Goal: Use online tool/utility: Utilize a website feature to perform a specific function

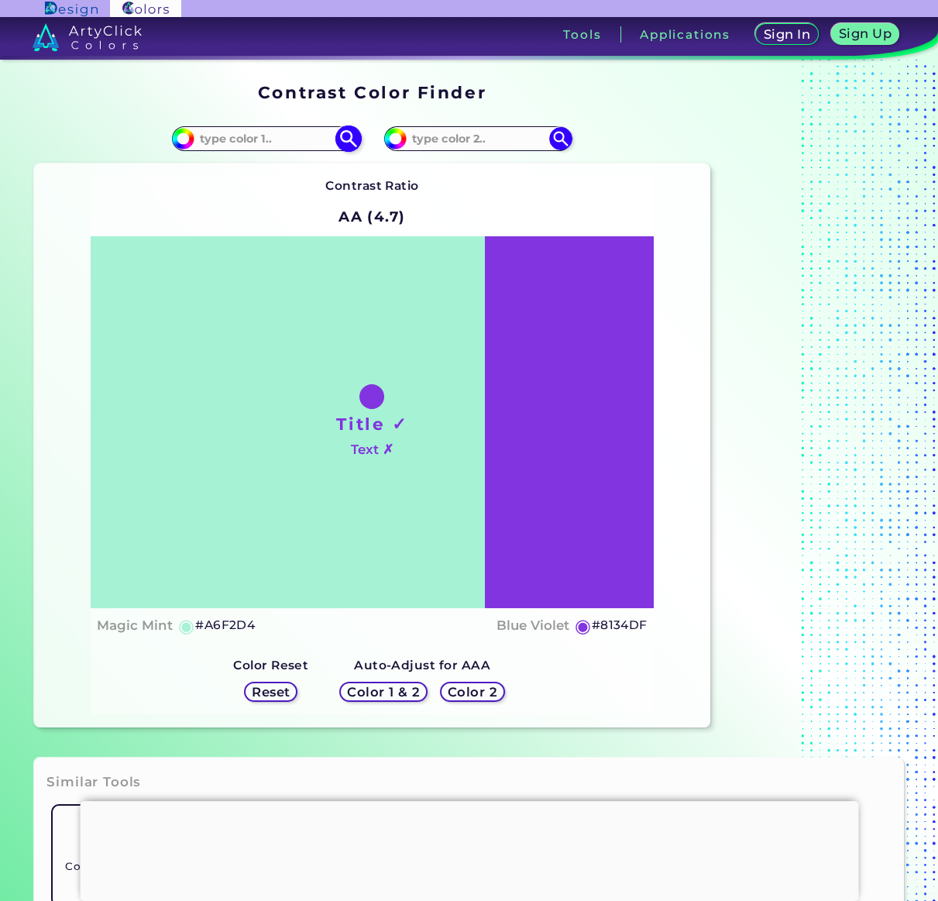
click at [238, 135] on input at bounding box center [266, 138] width 144 height 21
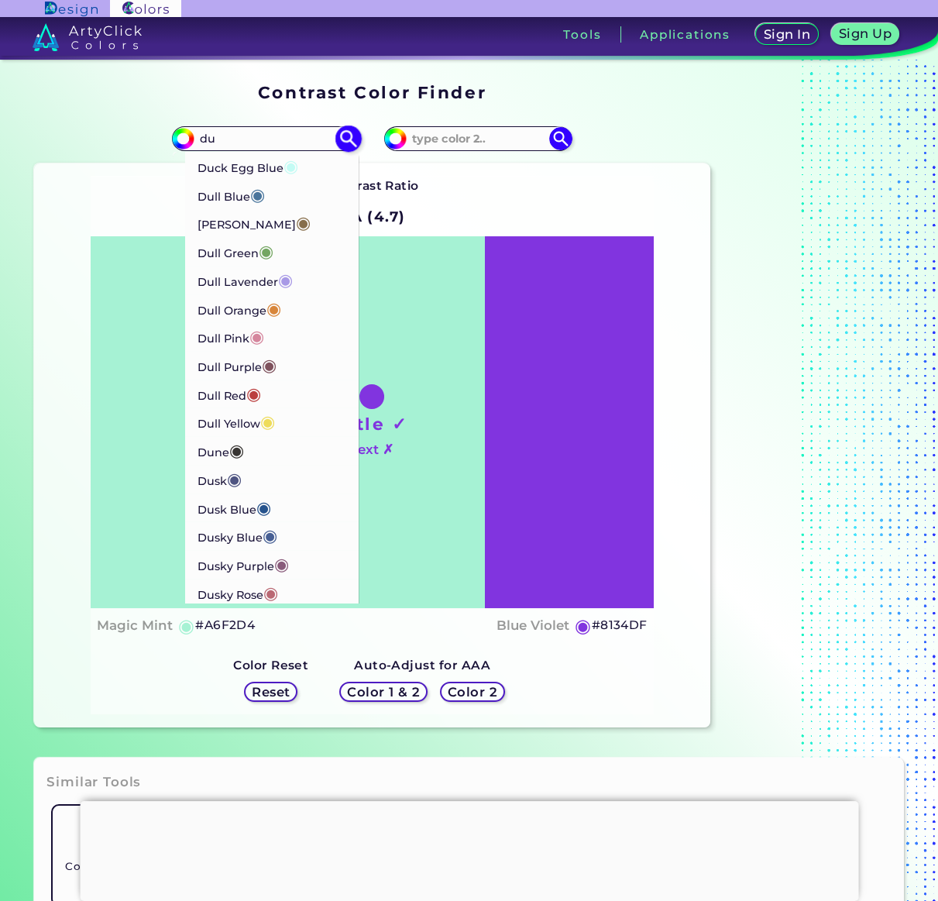
click at [227, 140] on input "du" at bounding box center [266, 138] width 144 height 21
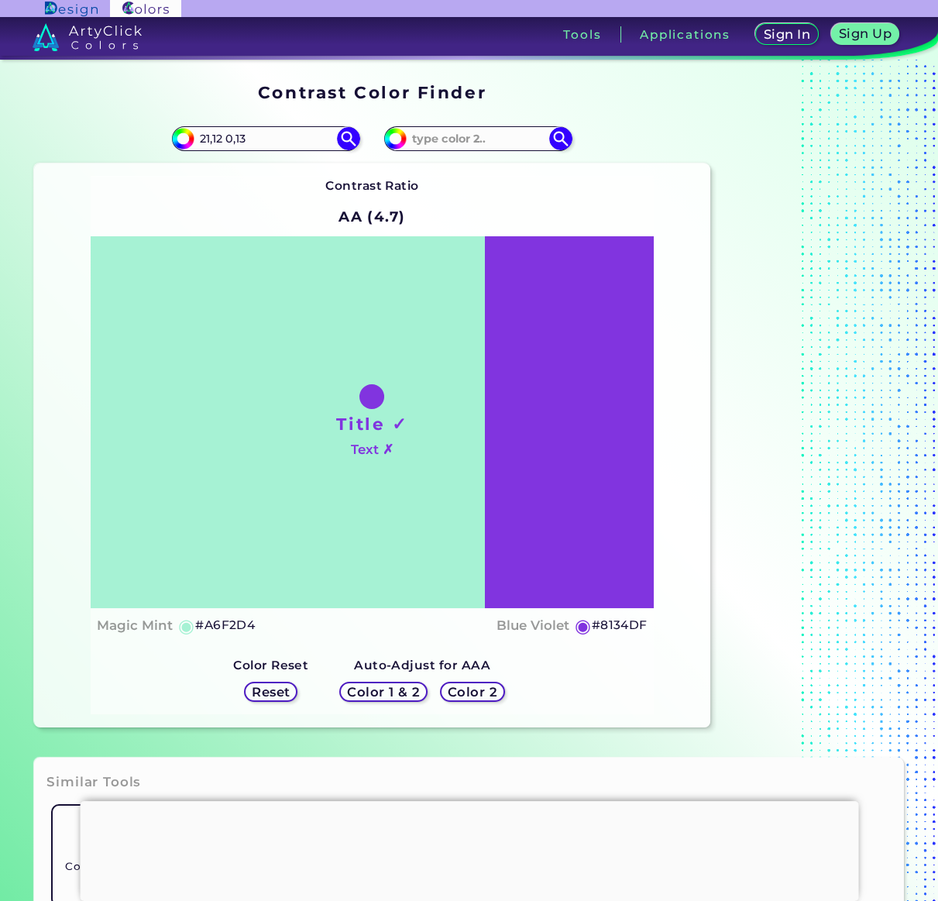
drag, startPoint x: 501, startPoint y: 204, endPoint x: 368, endPoint y: 201, distance: 132.5
click at [501, 204] on div "Contrast Ratio AA (4.7) Title ✓ Text ✗ Magic Mint ◉ #A6F2D4 ◉" at bounding box center [372, 445] width 563 height 538
click at [225, 139] on input "21,12 0,13" at bounding box center [266, 138] width 144 height 21
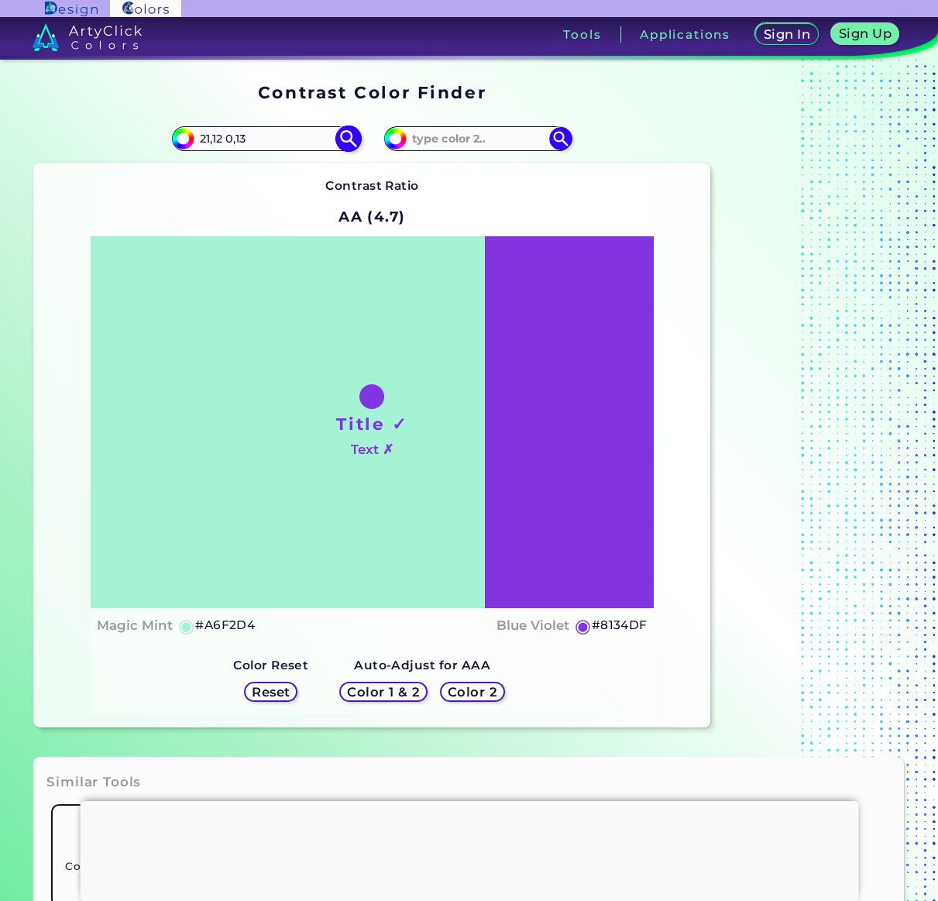
paste input "bec4d8"
click at [275, 134] on input "bec4d8" at bounding box center [266, 138] width 144 height 21
type input "bec4d8"
click at [342, 137] on img at bounding box center [348, 138] width 27 height 27
type input "#bec4d8"
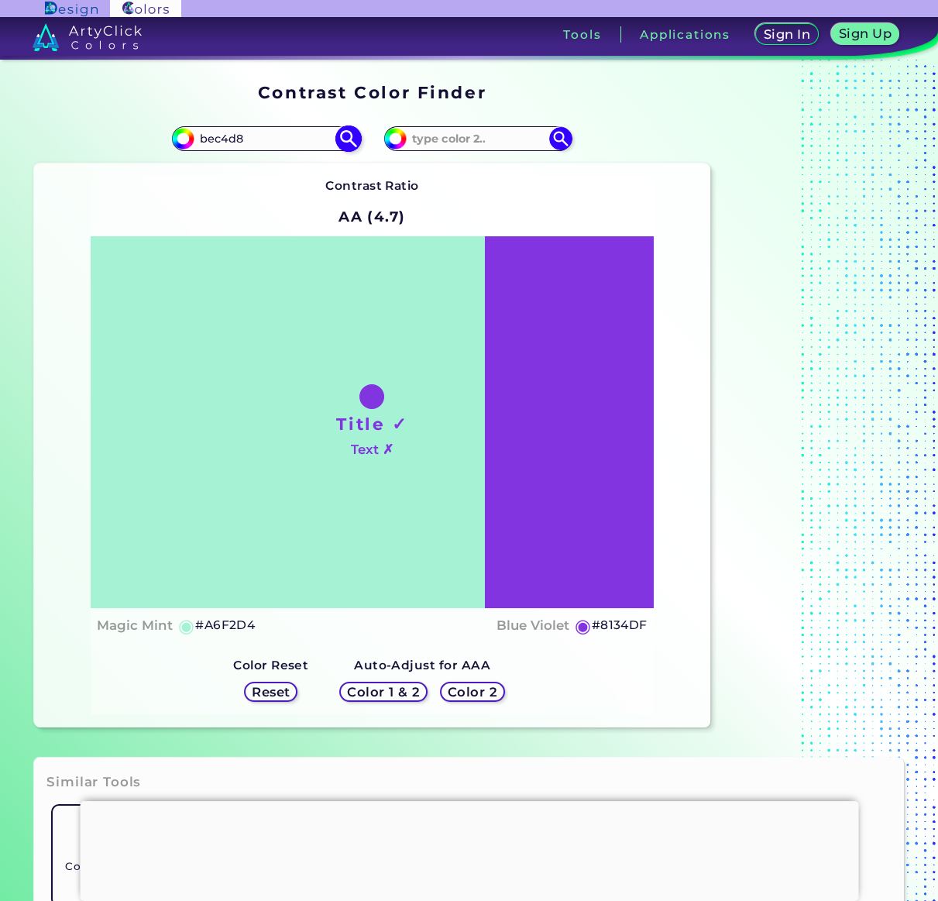
type input "#BEC4D8"
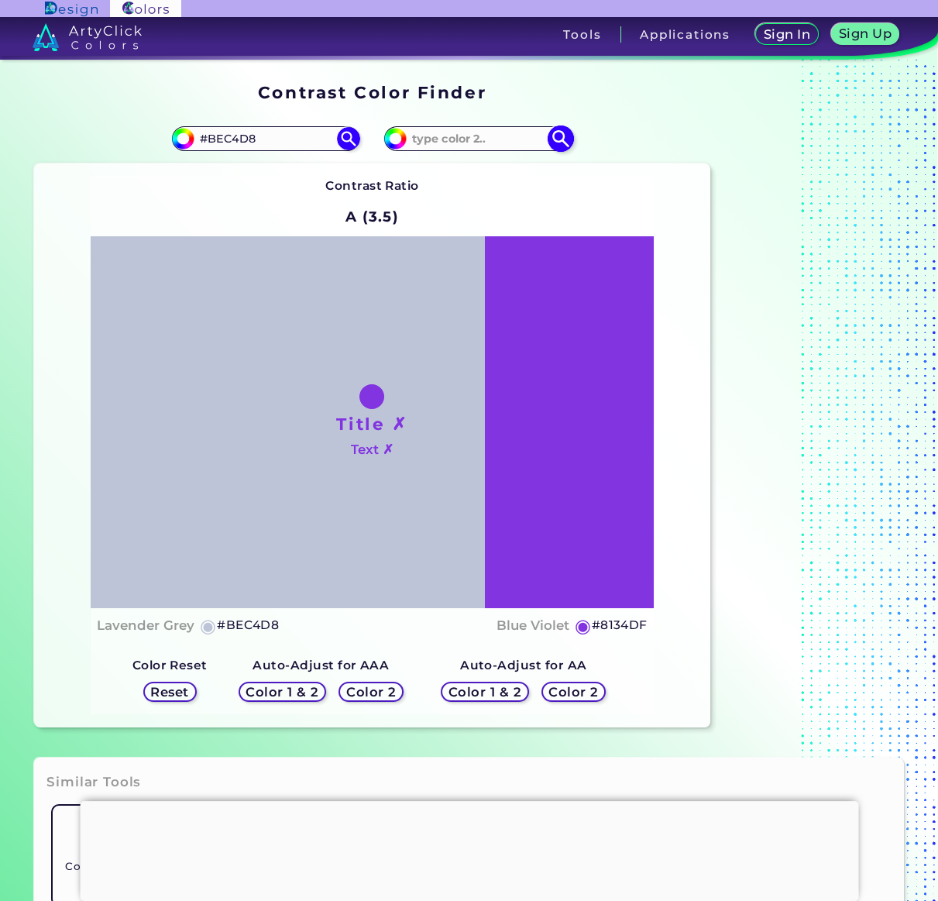
click at [473, 139] on input at bounding box center [479, 138] width 144 height 21
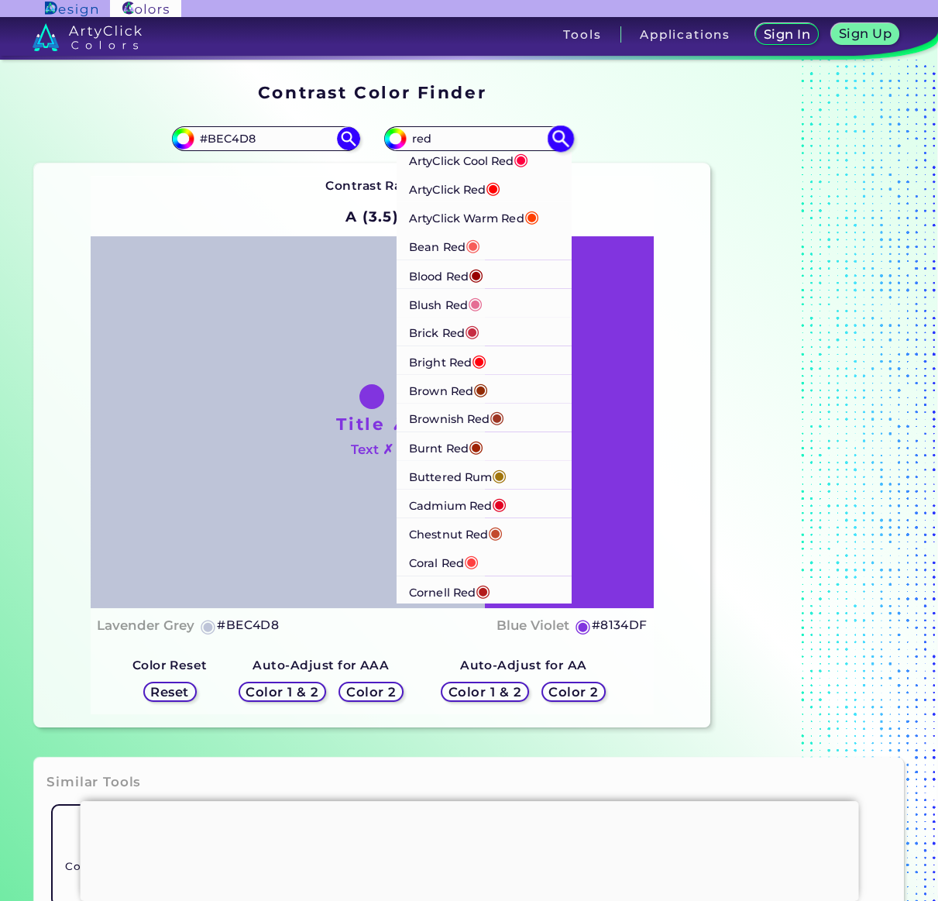
type input "red"
click at [505, 416] on span "◉" at bounding box center [497, 418] width 15 height 20
type input "#9e3623"
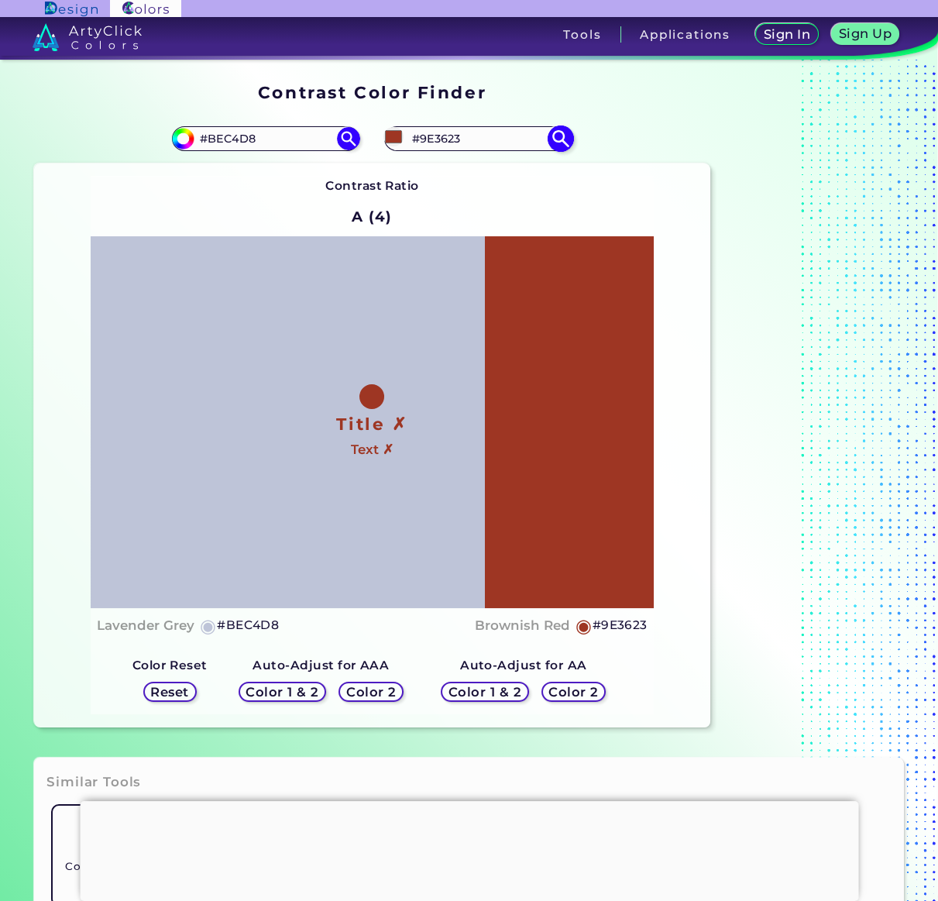
click at [438, 134] on input "#9E3623" at bounding box center [479, 138] width 144 height 21
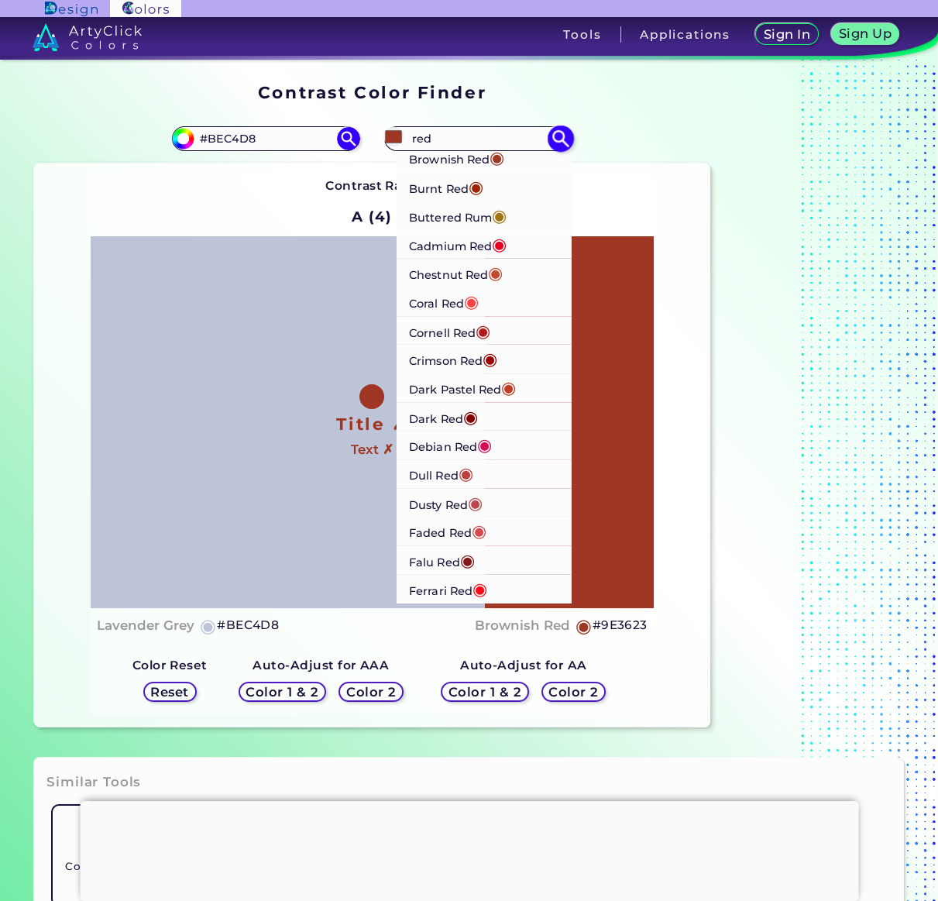
scroll to position [281, 0]
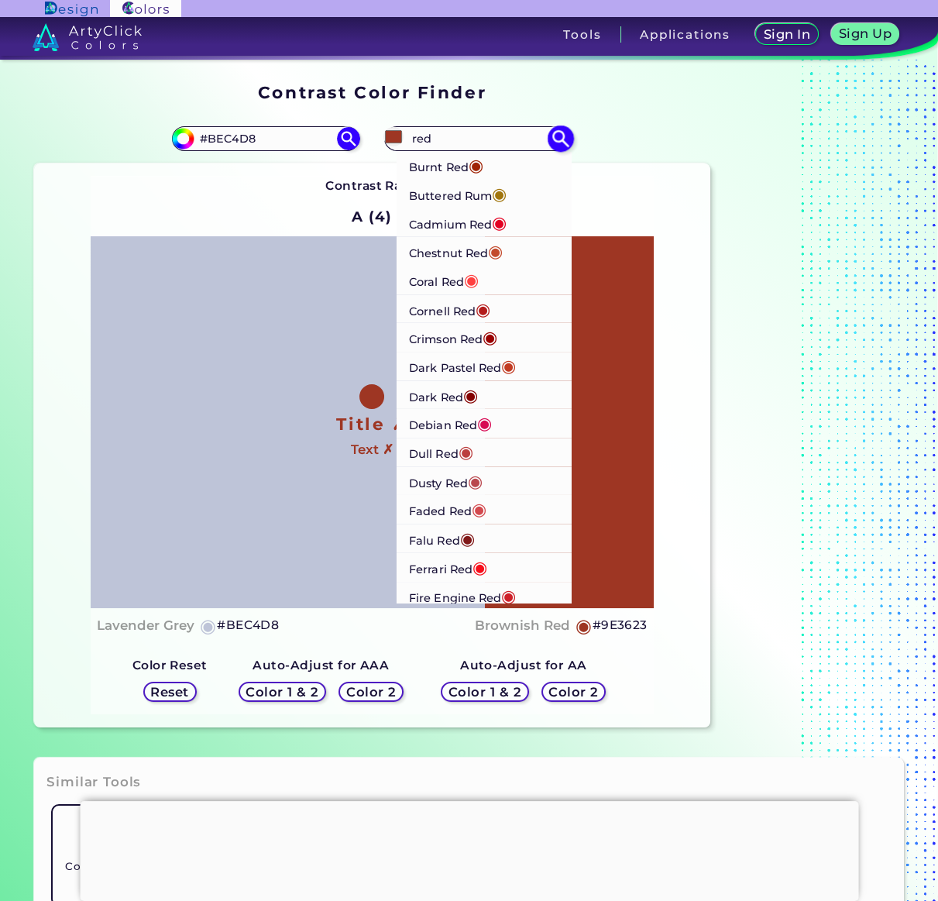
type input "red"
click at [452, 391] on p "Dark Red ◉" at bounding box center [444, 394] width 69 height 29
type input "#840000"
